Goal: Information Seeking & Learning: Learn about a topic

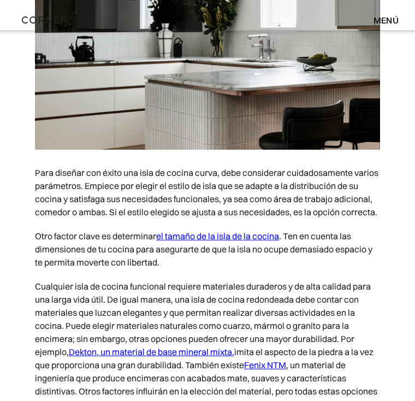
scroll to position [3861, 0]
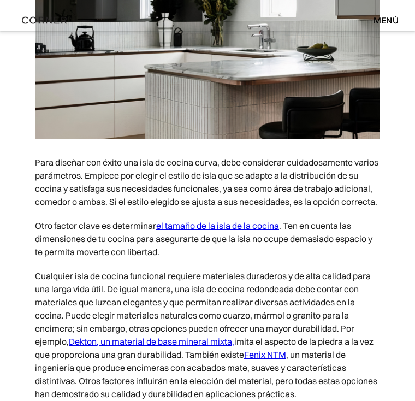
click at [261, 231] on font "el tamaño de la isla de la cocina" at bounding box center [217, 225] width 123 height 11
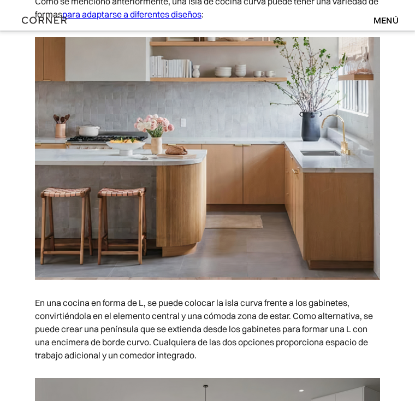
scroll to position [2256, 0]
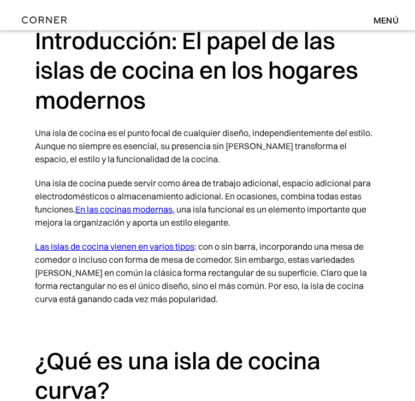
scroll to position [573, 0]
click at [343, 326] on p "‍" at bounding box center [207, 323] width 345 height 24
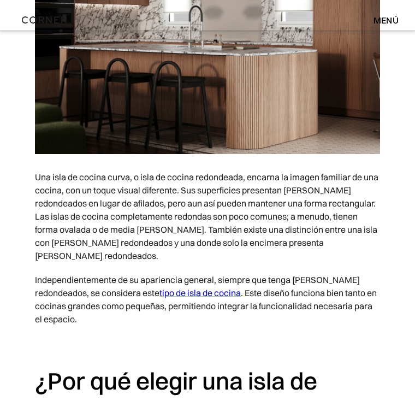
scroll to position [1084, 0]
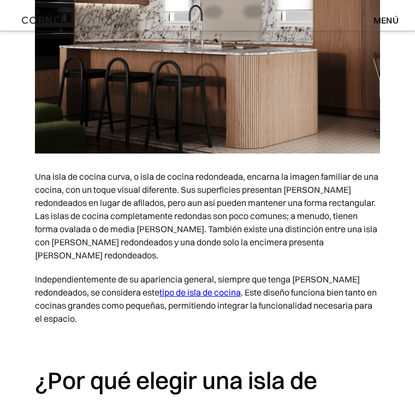
click at [160, 287] on font "tipo de isla de cocina" at bounding box center [200, 292] width 81 height 11
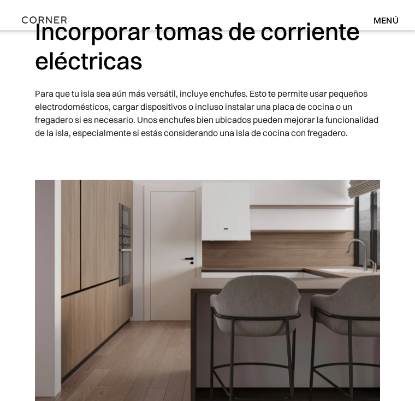
scroll to position [2547, 0]
